Goal: Task Accomplishment & Management: Manage account settings

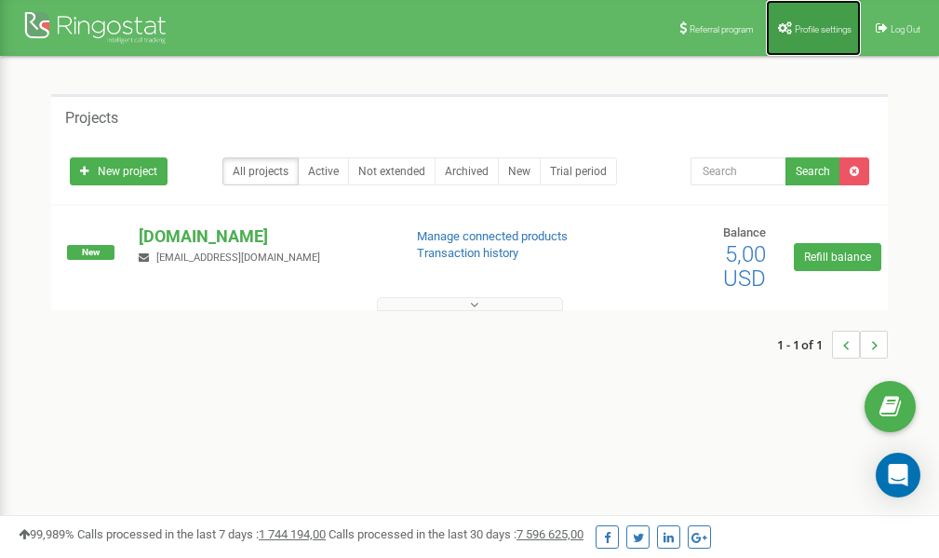
click at [807, 30] on span "Profile settings" at bounding box center [823, 29] width 57 height 10
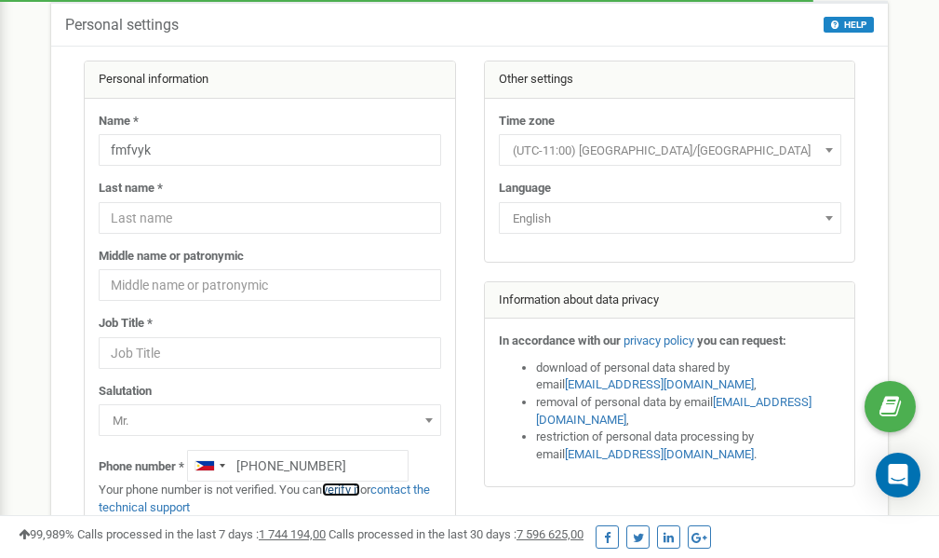
click at [348, 492] on link "verify it" at bounding box center [341, 489] width 38 height 14
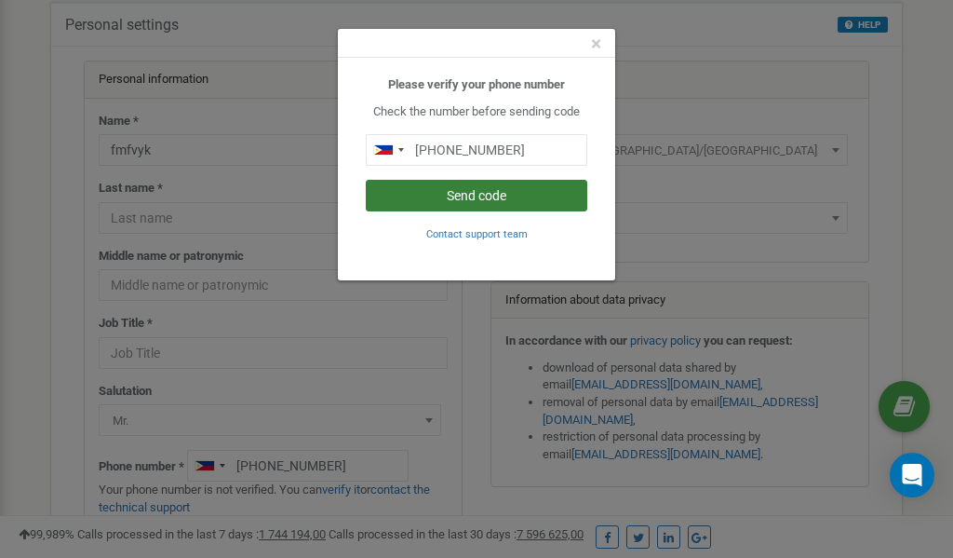
click at [489, 200] on button "Send code" at bounding box center [477, 196] width 222 height 32
